Goal: Contribute content: Add original content to the website for others to see

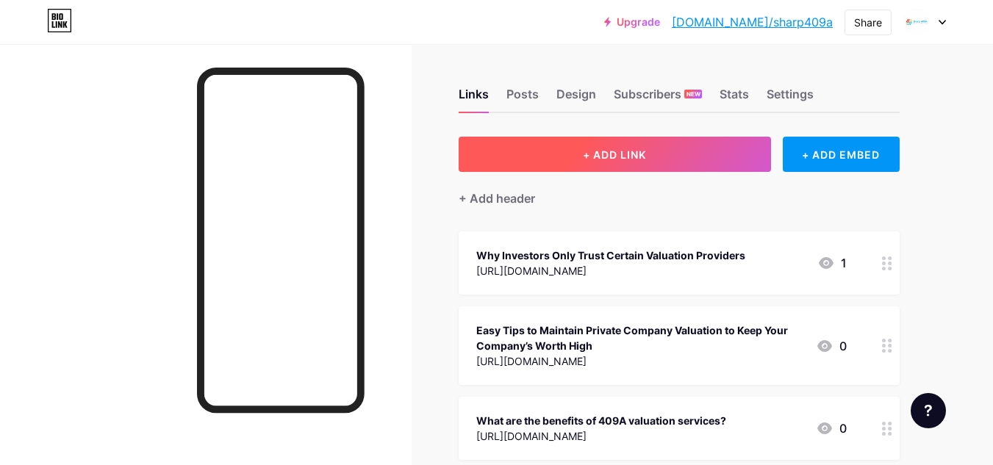
click at [584, 142] on button "+ ADD LINK" at bounding box center [615, 154] width 312 height 35
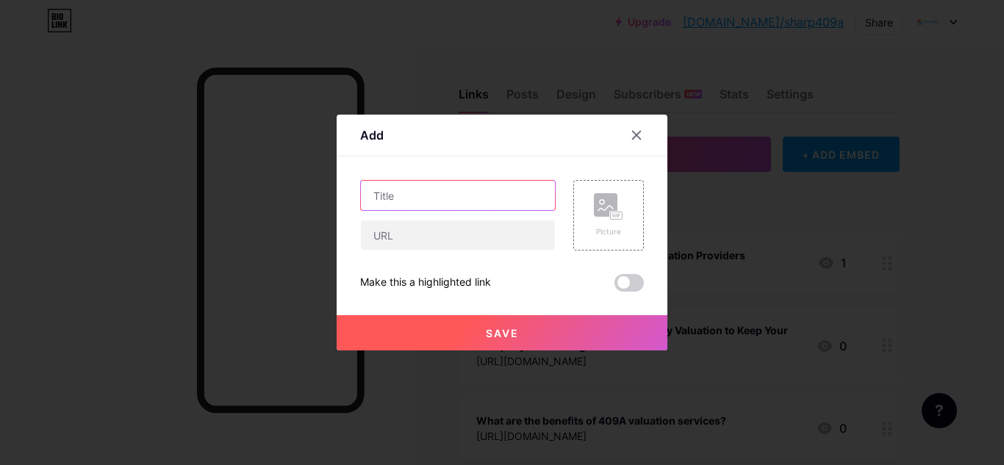
click at [456, 200] on input "text" at bounding box center [458, 195] width 194 height 29
paste input "Looking for Reputable 409A Valuation Companies for Business?"
type input "Looking for Reputable 409A Valuation Companies for Business?"
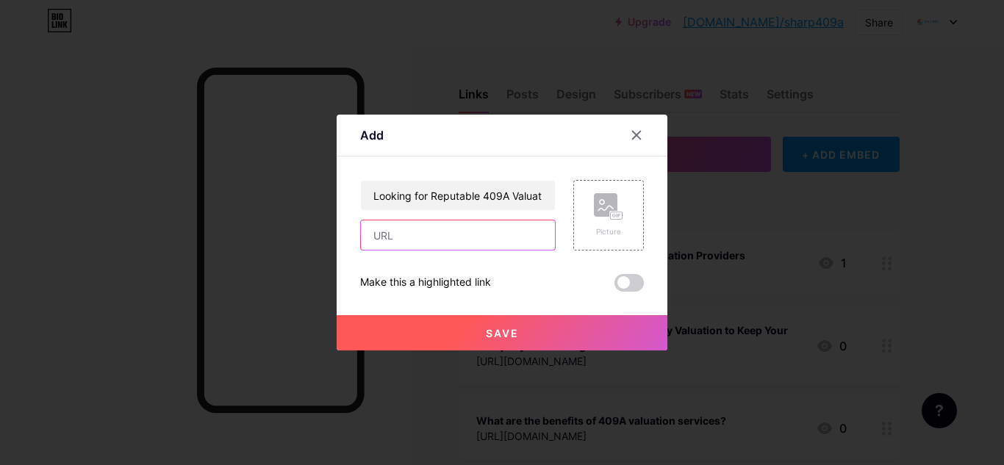
click at [452, 225] on input "text" at bounding box center [458, 234] width 194 height 29
paste input "[URL][DOMAIN_NAME]"
type input "[URL][DOMAIN_NAME]"
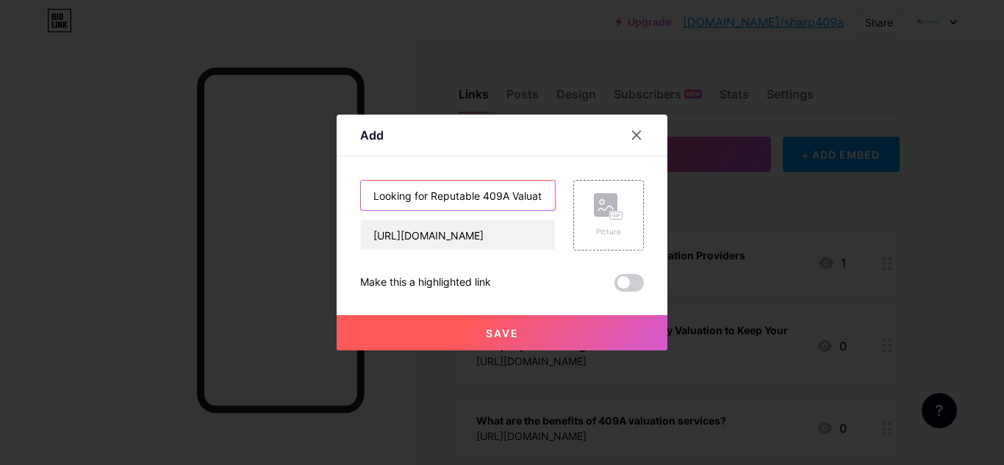
click at [464, 197] on input "Looking for Reputable 409A Valuation Companies for Business?" at bounding box center [458, 195] width 194 height 29
click at [628, 280] on span at bounding box center [628, 283] width 29 height 18
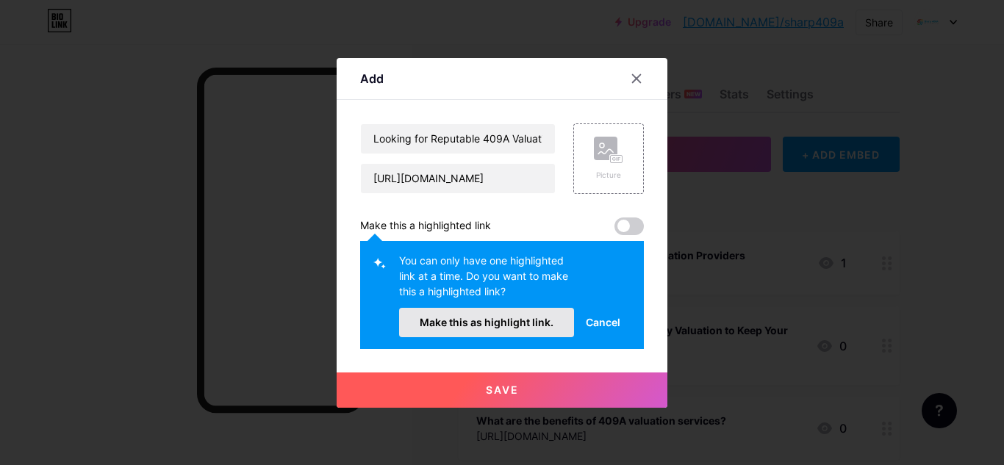
click at [506, 322] on span "Make this as highlight link." at bounding box center [487, 322] width 134 height 12
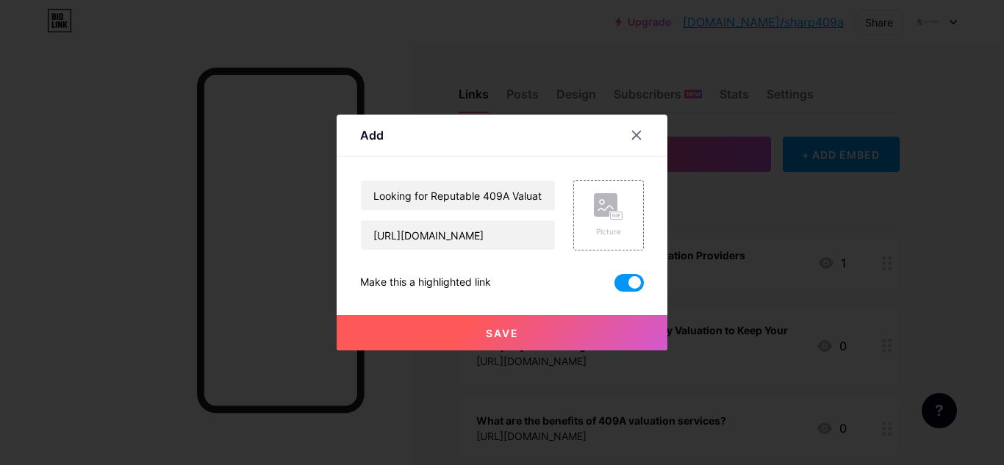
click at [511, 324] on button "Save" at bounding box center [502, 332] width 331 height 35
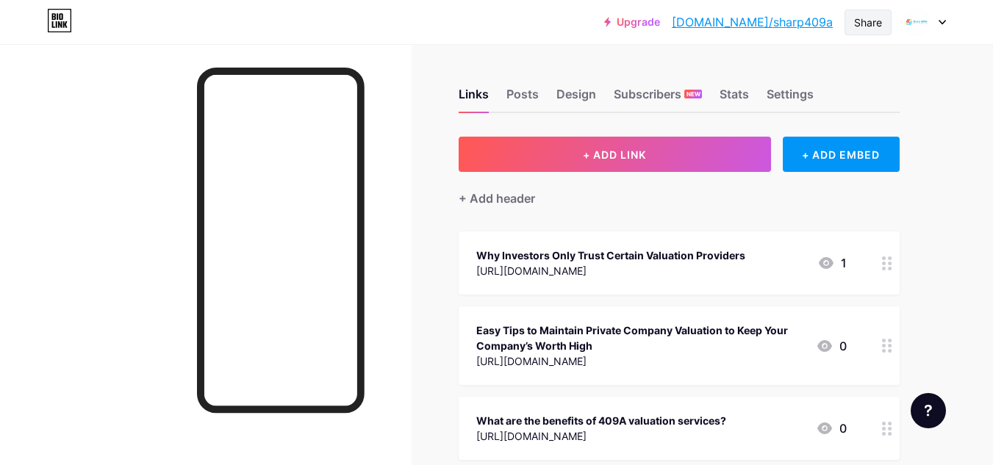
click at [849, 17] on div "Share" at bounding box center [867, 23] width 47 height 26
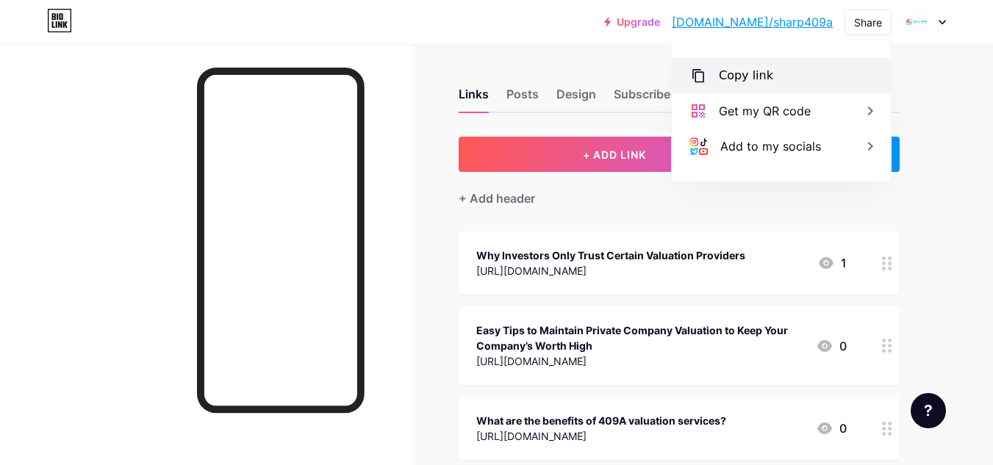
click at [752, 78] on div "Copy link" at bounding box center [746, 76] width 54 height 18
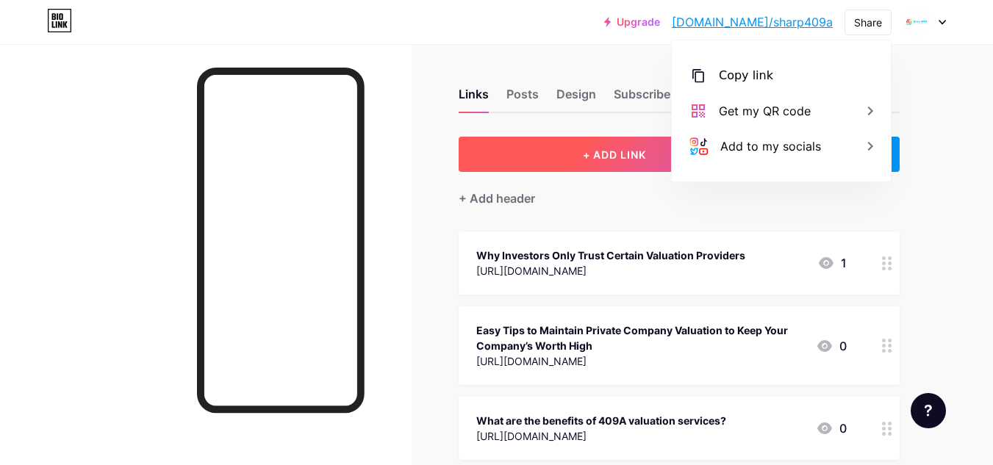
click at [618, 149] on span "+ ADD LINK" at bounding box center [614, 154] width 63 height 12
